Goal: Transaction & Acquisition: Purchase product/service

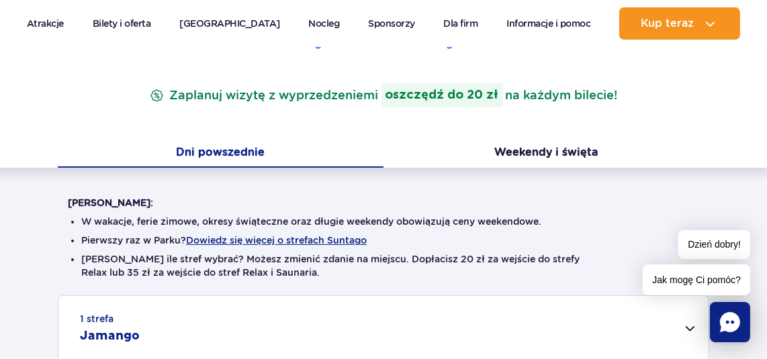
click at [700, 327] on div "1 strefa Jamango" at bounding box center [383, 328] width 650 height 64
click at [689, 328] on div "1 strefa Jamango" at bounding box center [383, 328] width 650 height 64
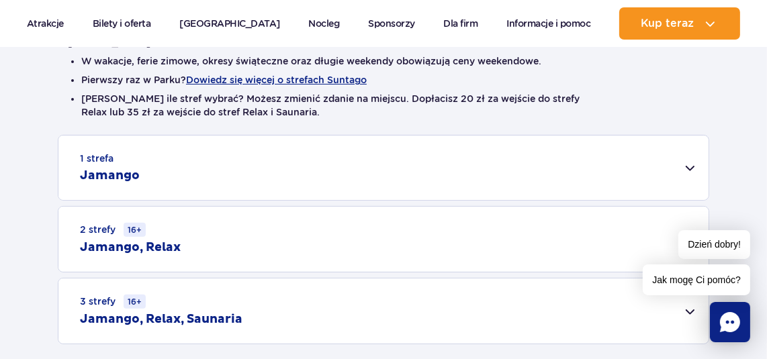
scroll to position [403, 0]
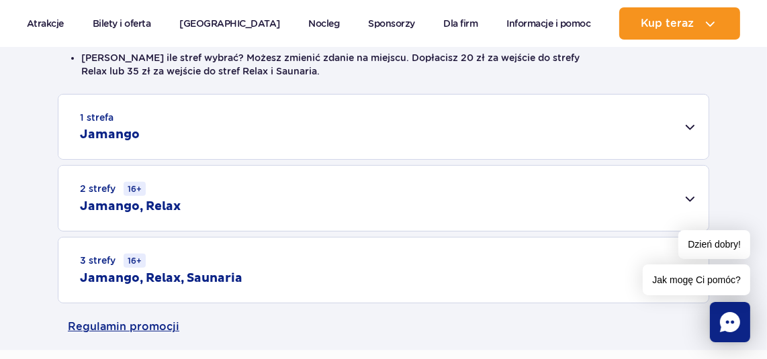
click at [692, 130] on div "1 strefa Jamango" at bounding box center [383, 127] width 650 height 64
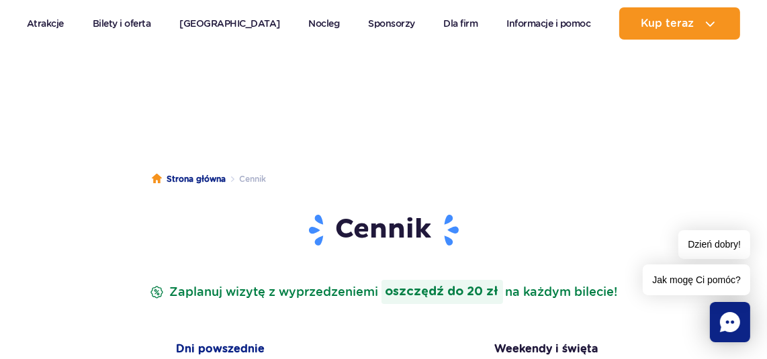
scroll to position [0, 0]
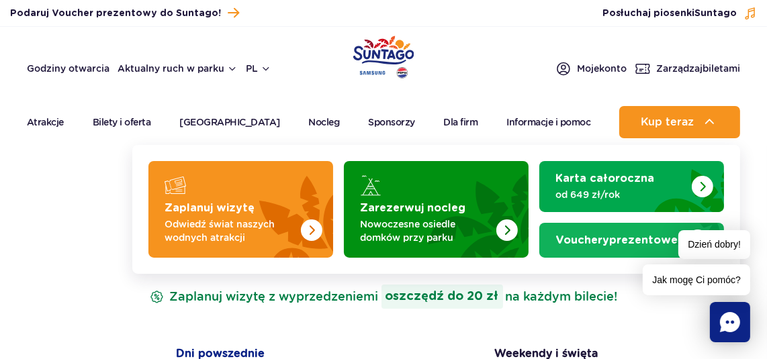
click at [581, 248] on link "Vouchery prezentowe" at bounding box center [631, 240] width 185 height 35
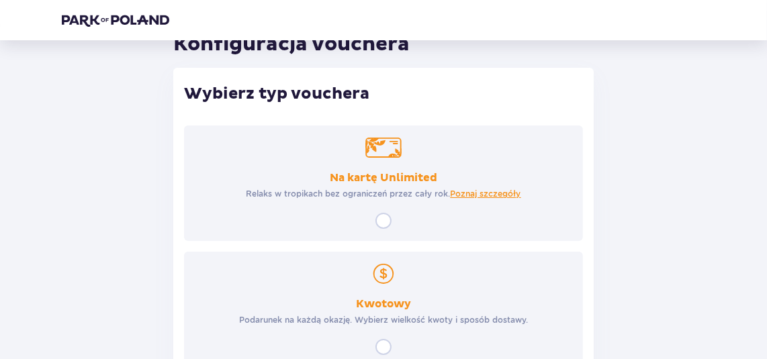
scroll to position [134, 0]
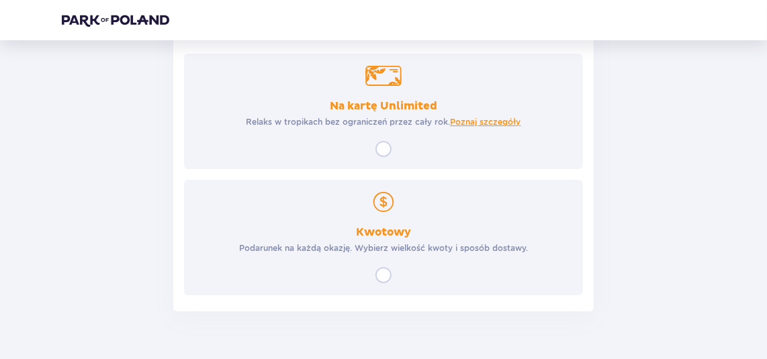
click at [384, 274] on input "radio" at bounding box center [383, 275] width 16 height 16
radio input "true"
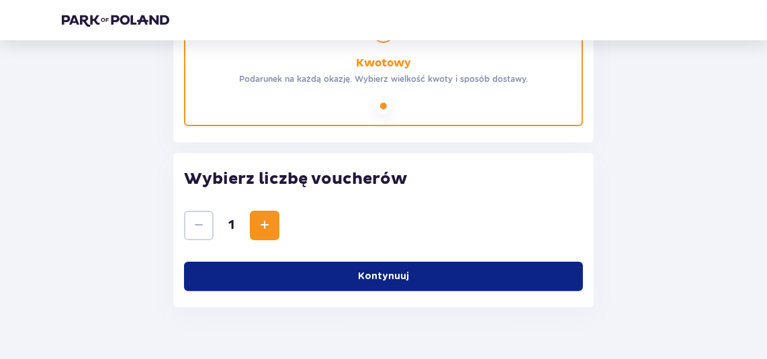
scroll to position [332, 0]
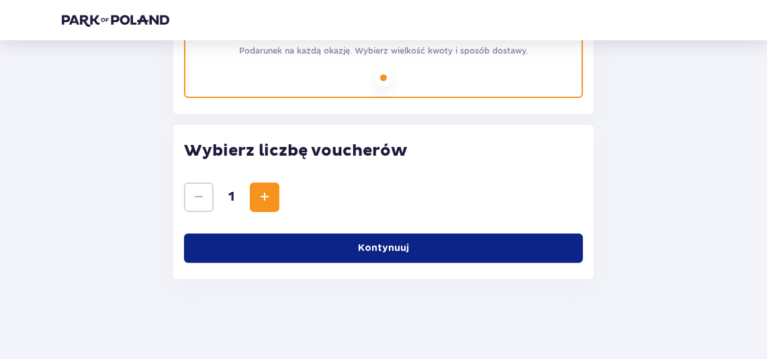
click at [374, 244] on p "Kontynuuj" at bounding box center [383, 248] width 51 height 13
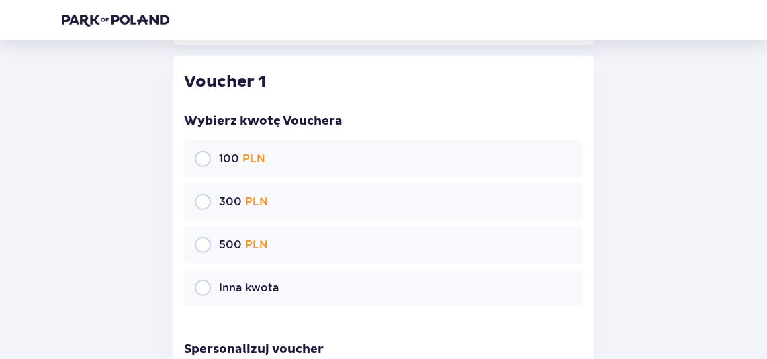
scroll to position [571, 0]
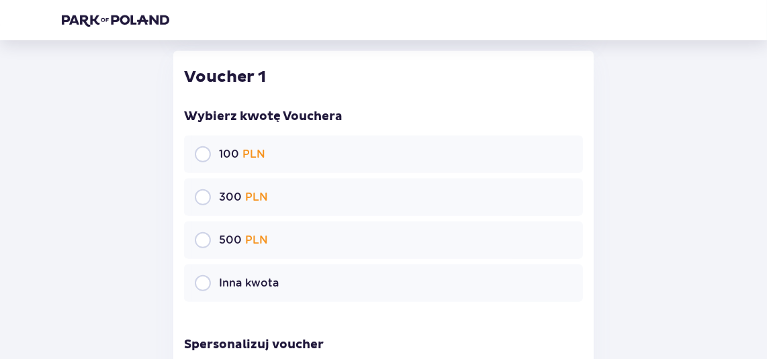
click at [199, 199] on input "radio" at bounding box center [203, 197] width 16 height 16
radio input "true"
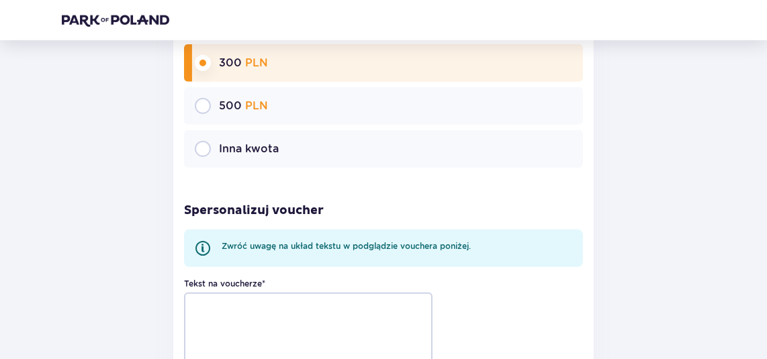
scroll to position [839, 0]
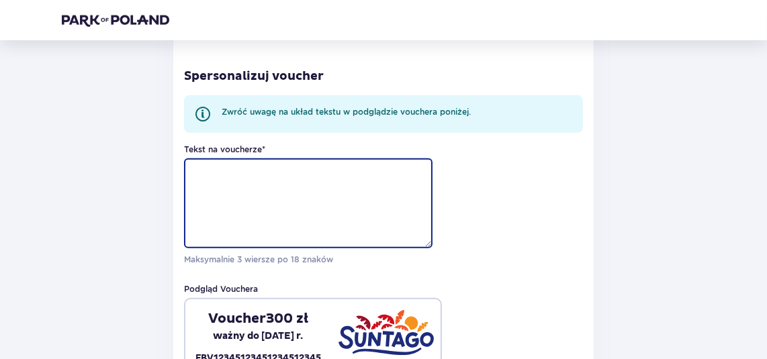
click at [293, 209] on textarea "Tekst na voucherze *" at bounding box center [308, 203] width 248 height 90
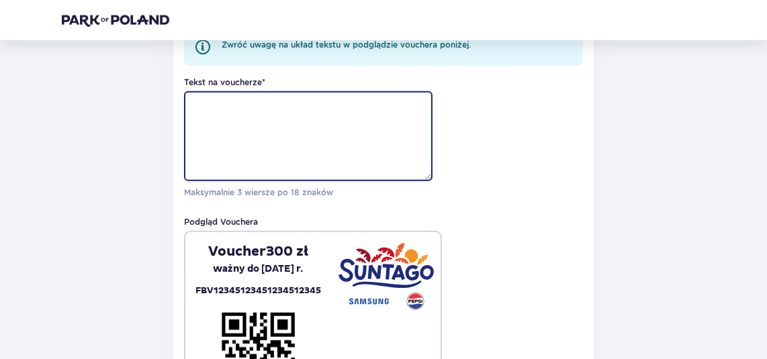
scroll to position [973, 0]
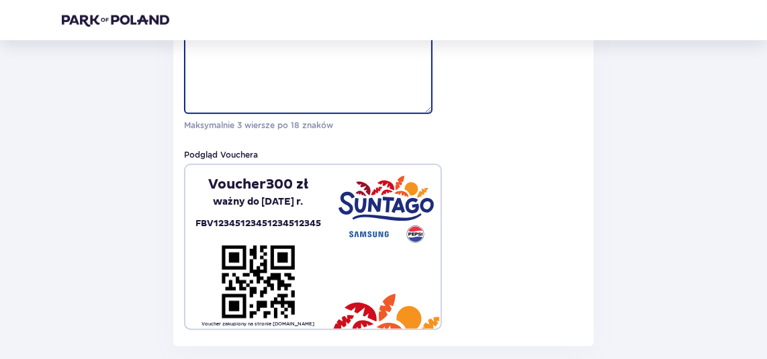
type textarea "w"
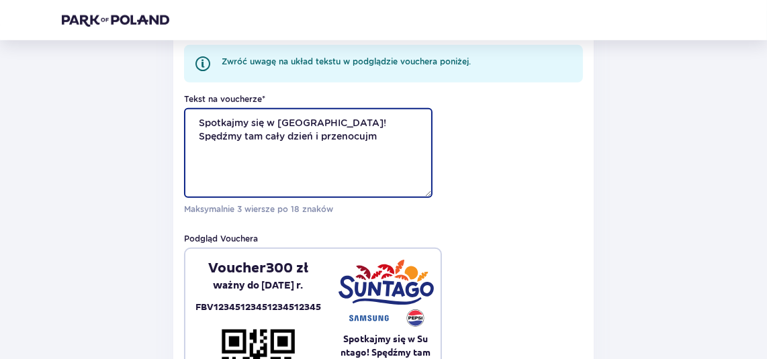
scroll to position [839, 0]
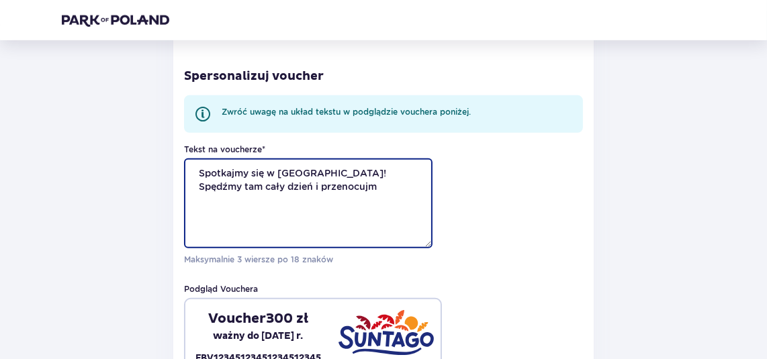
drag, startPoint x: 322, startPoint y: 189, endPoint x: 172, endPoint y: 178, distance: 150.8
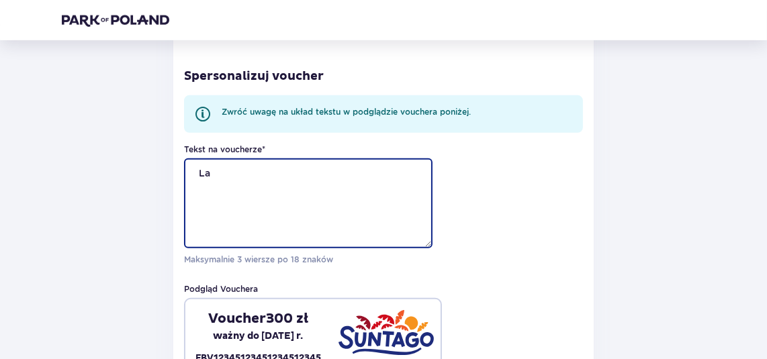
type textarea "L"
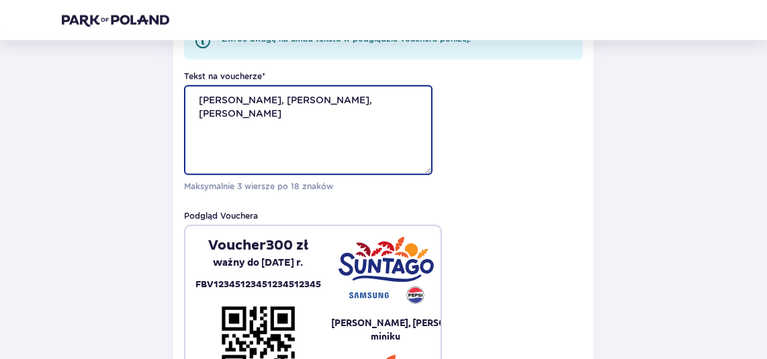
scroll to position [906, 0]
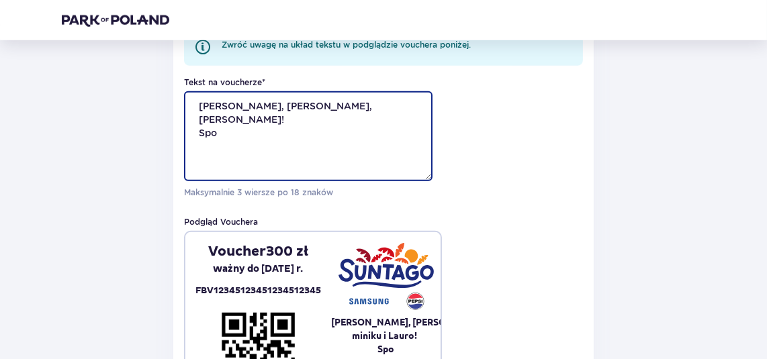
click at [277, 102] on textarea "Łukaszu, Marto, Dominiku i Lauro! Spo" at bounding box center [308, 136] width 248 height 90
click at [228, 133] on textarea "Łukaszu, Marto, Dominiku i Lauro! Spo" at bounding box center [308, 136] width 248 height 90
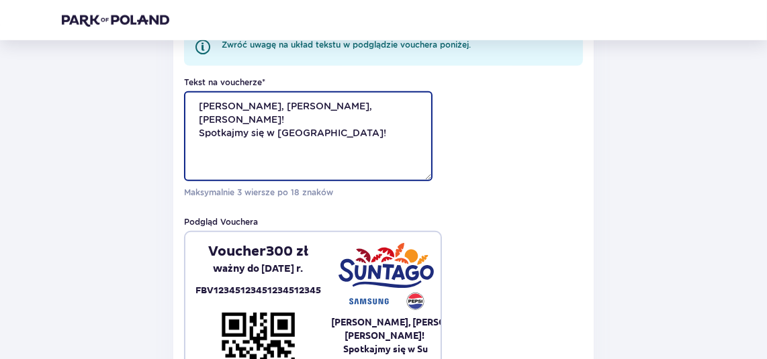
drag, startPoint x: 291, startPoint y: 120, endPoint x: 187, endPoint y: 105, distance: 105.2
click at [187, 105] on textarea "Łukaszu, Marto, Dominiku i Lauro! Spotkajmy się w Suntago!" at bounding box center [308, 136] width 248 height 90
drag, startPoint x: 361, startPoint y: 132, endPoint x: 142, endPoint y: 93, distance: 222.3
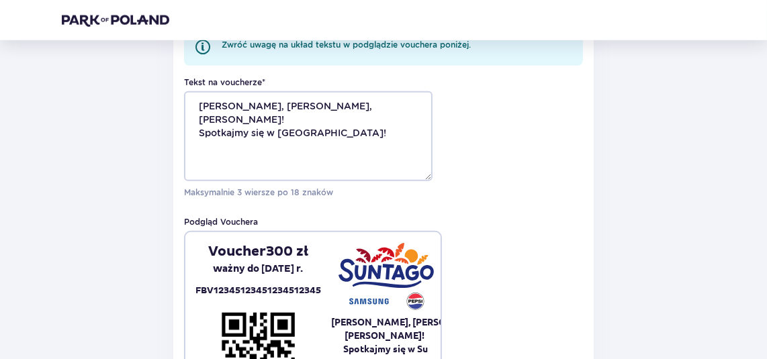
click at [466, 160] on div "Tekst na voucherze * Łukaszu, Marto, Dominiku i Lauro! Spotkajmy się w Suntago!…" at bounding box center [383, 138] width 399 height 122
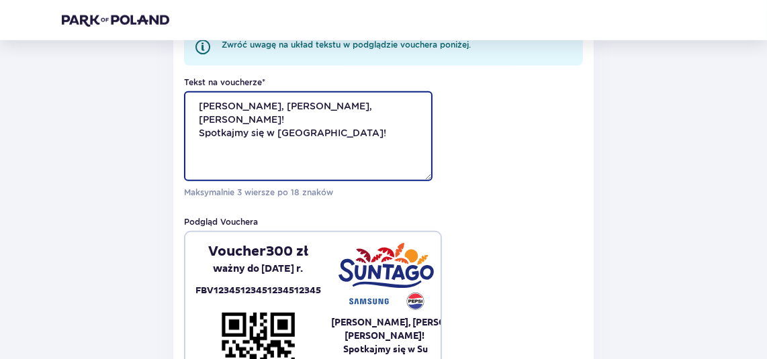
click at [354, 137] on textarea "Łukaszu, Marto, Dominiku i Lauro! Spotkajmy się w Suntago!" at bounding box center [308, 136] width 248 height 90
drag, startPoint x: 354, startPoint y: 141, endPoint x: 186, endPoint y: 104, distance: 171.8
click at [186, 104] on textarea "Łukaszu, Marto, Dominiku i Lauro! Spotkajmy się w Suntago!" at bounding box center [308, 136] width 248 height 90
paste textarea "spotkajmy się w Suntago z całą Waszą rodzinką"
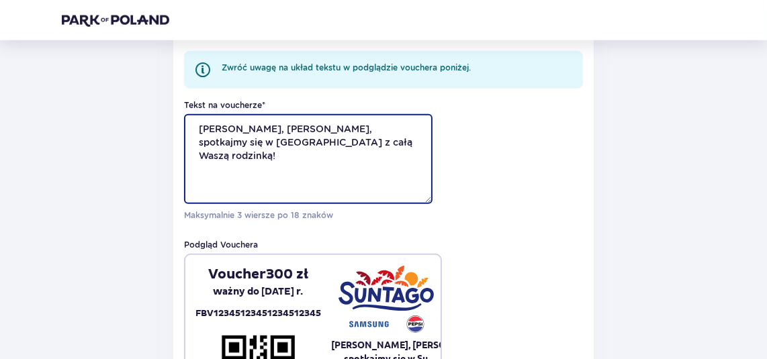
scroll to position [839, 0]
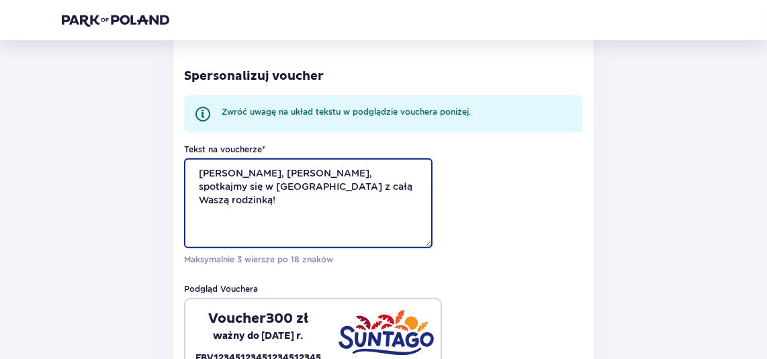
click at [337, 185] on textarea "Łukaszu, Marto, spotkajmy się w Suntago z całą Waszą rodzinką!" at bounding box center [308, 203] width 248 height 90
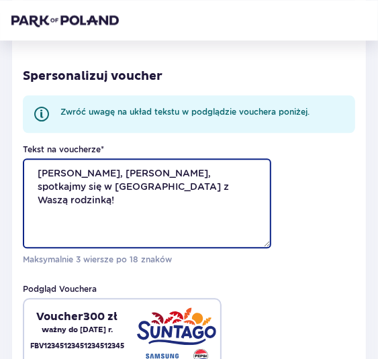
click at [224, 215] on textarea "Łukaszu, Marto, spotkajmy się w Suntago z Waszą rodzinką!" at bounding box center [147, 203] width 248 height 90
drag, startPoint x: 255, startPoint y: 181, endPoint x: -15, endPoint y: 158, distance: 271.6
paste textarea "spotkajmy się w Suntago z całą Waszą rodzinką! 🌴"
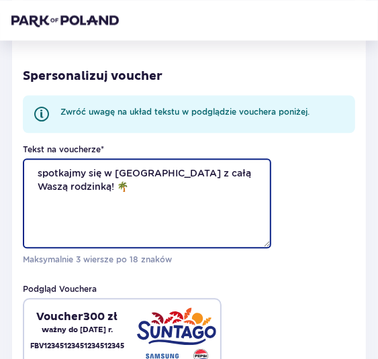
click at [42, 175] on textarea "spotkajmy się w Suntago z całą Waszą rodzinką! 🌴" at bounding box center [147, 203] width 248 height 90
click at [154, 191] on textarea "Spotkajmy się w Suntago z całą Waszą rodzinką! 🌴" at bounding box center [147, 203] width 248 height 90
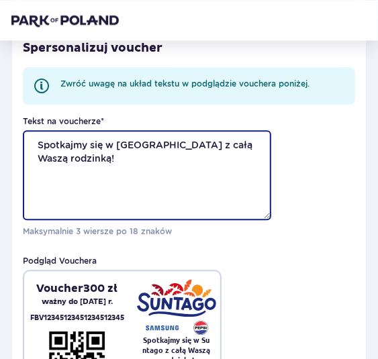
scroll to position [906, 0]
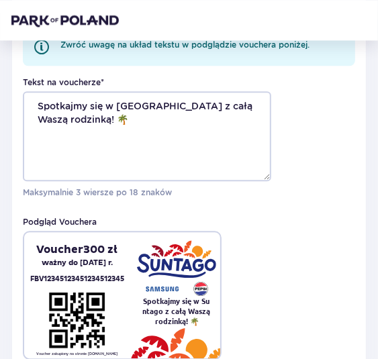
click at [285, 273] on div "Tekst na voucherze * Spotkajmy się w Suntago z całą Waszą rodzinką! 🌴 Maksymaln…" at bounding box center [189, 218] width 332 height 283
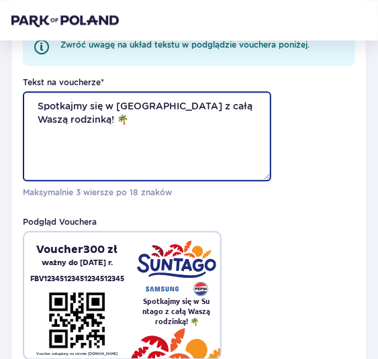
click at [146, 112] on textarea "Spotkajmy się w Suntago z całą Waszą rodzinką! 🌴" at bounding box center [147, 136] width 248 height 90
click at [120, 104] on textarea "Spotkajmy się w Suntago z całą Waszą rodzinką! 🌴" at bounding box center [147, 136] width 248 height 90
click at [117, 103] on textarea "Spotkajmy się w Suntago z całą Waszą rodzinką! 🌴" at bounding box center [147, 136] width 248 height 90
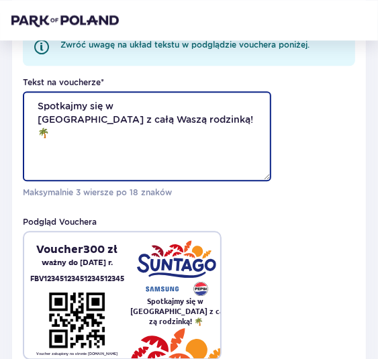
click at [111, 122] on textarea "Spotkajmy się w Suntago z całą Waszą rodzinką! 🌴" at bounding box center [147, 136] width 248 height 90
click at [111, 118] on textarea "Spotkajmy się w Suntago z całą Waszą rodzinką! 🌴" at bounding box center [147, 136] width 248 height 90
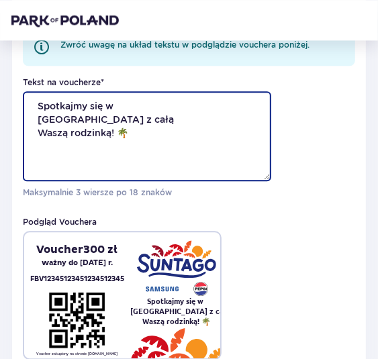
click at [103, 107] on textarea "Spotkajmy się w Suntago z całą Waszą rodzinką! 🌴" at bounding box center [147, 136] width 248 height 90
click at [109, 106] on textarea "Spotkajmy się w Suntago z całą Waszą rodzinką! 🌴" at bounding box center [147, 136] width 248 height 90
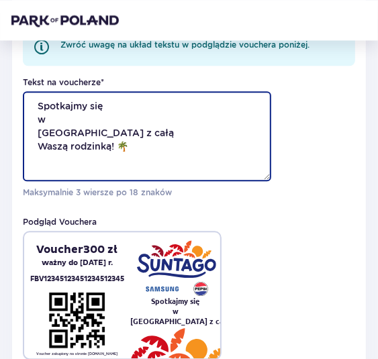
click at [121, 102] on textarea "Spotkajmy się w Suntago z całą Waszą rodzinką! 🌴" at bounding box center [147, 136] width 248 height 90
click at [77, 128] on textarea "Spotkajmy się w Suntago z całą Waszą rodzinką! 🌴" at bounding box center [147, 136] width 248 height 90
click at [77, 126] on textarea "Spotkajmy się w Suntago z całą Waszą rodzinką! 🌴" at bounding box center [147, 136] width 248 height 90
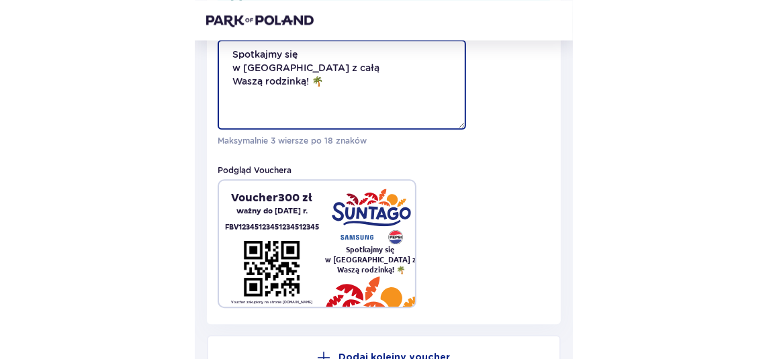
scroll to position [973, 0]
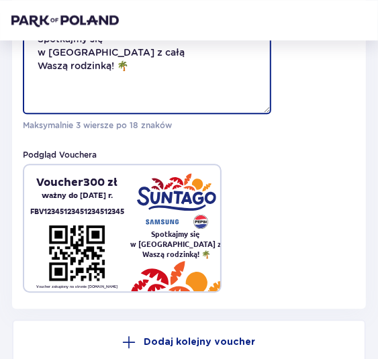
type textarea "Spotkajmy się w Suntago z całą Waszą rodzinką! 🌴"
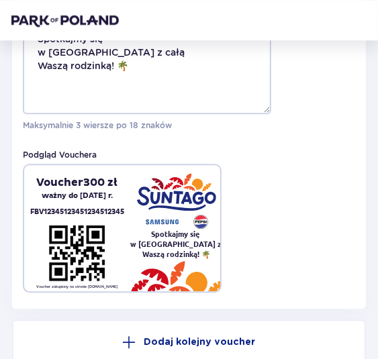
click at [282, 185] on div "Tekst na voucherze * Spotkajmy się w Suntago z całą Waszą rodzinką! 🌴 Maksymaln…" at bounding box center [189, 150] width 332 height 283
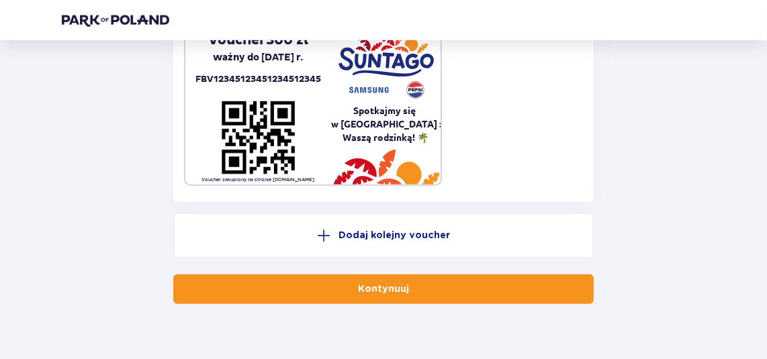
scroll to position [1091, 0]
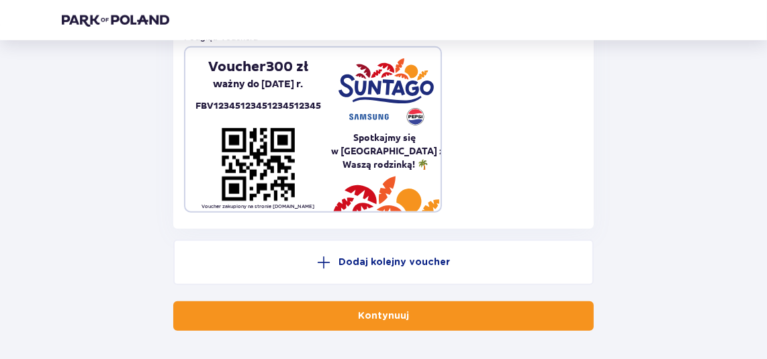
click at [426, 310] on button "Kontynuuj" at bounding box center [383, 316] width 420 height 30
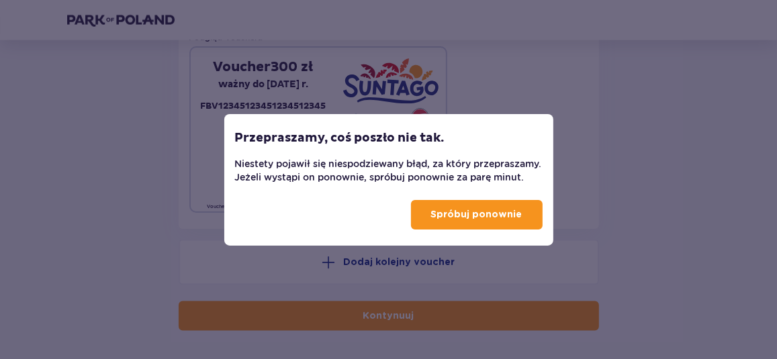
click at [545, 126] on div "Przepraszamy, coś poszło nie tak. Niestety pojawił się niespodziewany błąd, za …" at bounding box center [388, 149] width 329 height 70
click at [510, 220] on p "Spróbuj ponownie" at bounding box center [476, 214] width 91 height 13
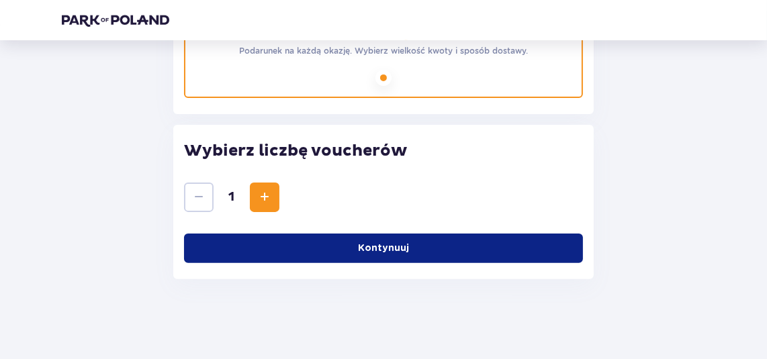
click at [330, 248] on button "Kontynuuj" at bounding box center [383, 249] width 399 height 30
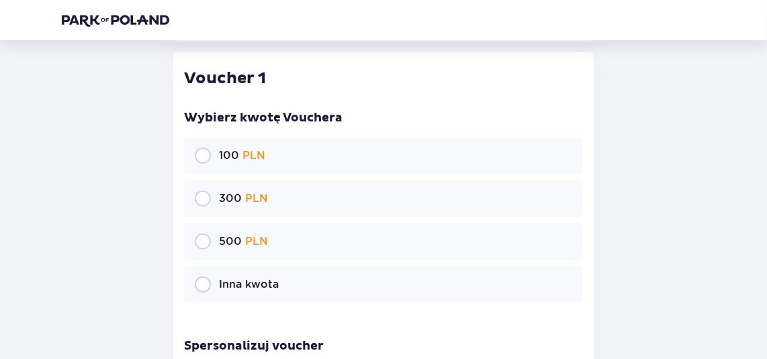
scroll to position [571, 0]
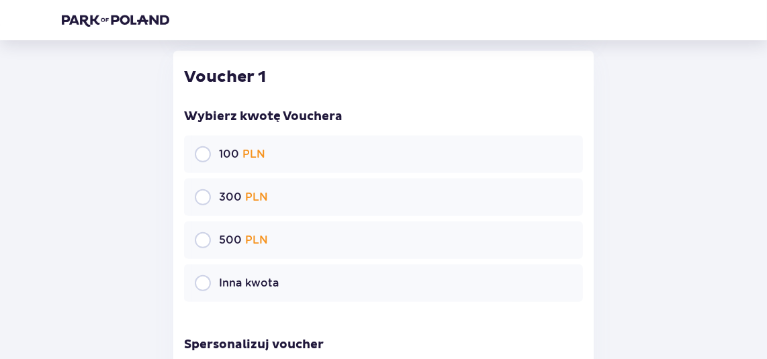
click at [219, 202] on p "300 PLN" at bounding box center [243, 197] width 49 height 15
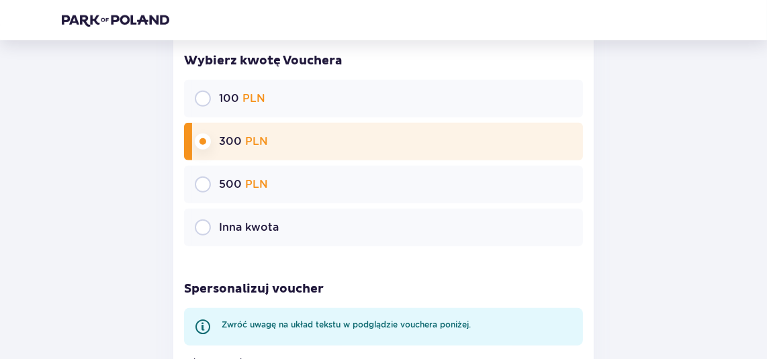
scroll to position [705, 0]
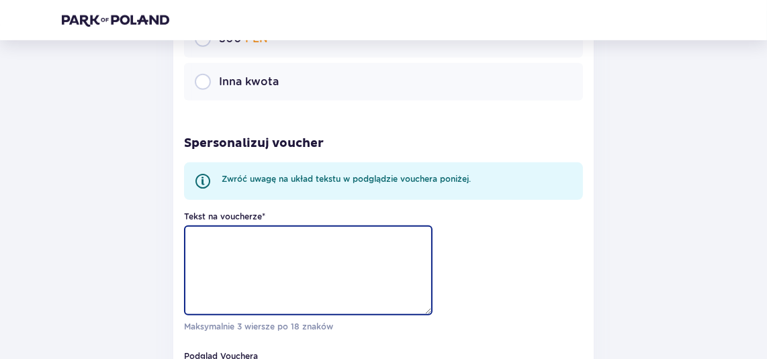
click at [257, 254] on textarea "Tekst na voucherze *" at bounding box center [308, 271] width 248 height 90
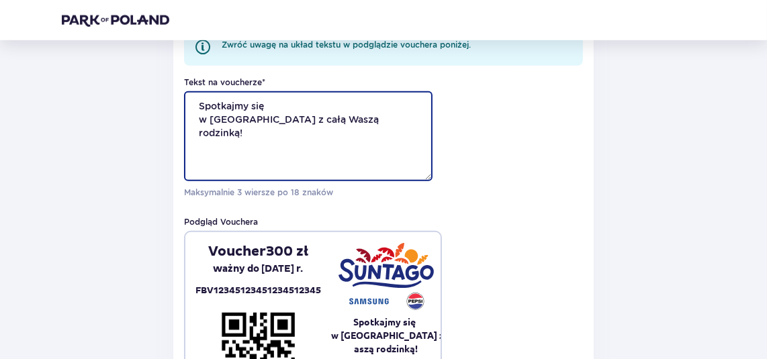
scroll to position [973, 0]
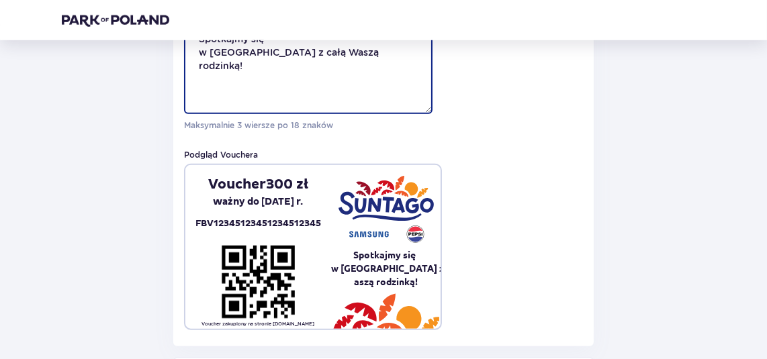
click at [291, 53] on textarea "Spotkajmy się w [GEOGRAPHIC_DATA] z całą Waszą rodzinką!" at bounding box center [308, 69] width 248 height 90
click at [285, 50] on textarea "Spotkajmy się w [GEOGRAPHIC_DATA] z całą Waszą rodzinką!" at bounding box center [308, 69] width 248 height 90
type textarea "Spotkajmy się w [GEOGRAPHIC_DATA] z całą Waszą rodzinką!"
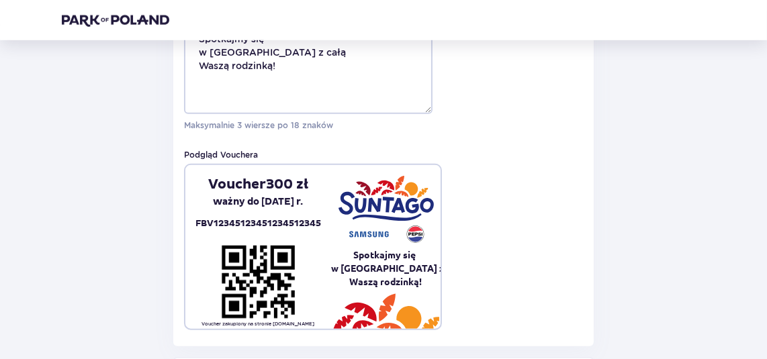
click at [534, 150] on div "Tekst na voucherze * Spotkajmy się w [GEOGRAPHIC_DATA] z całą Waszą rodzinką! M…" at bounding box center [383, 169] width 399 height 321
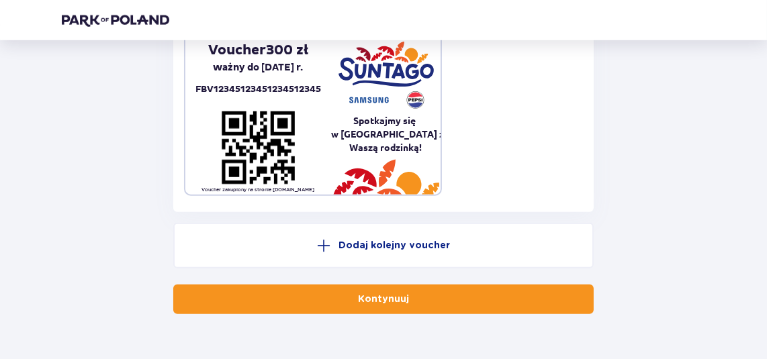
scroll to position [1142, 0]
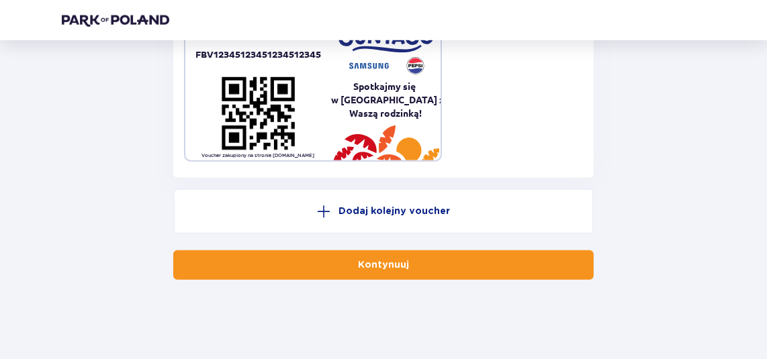
click at [420, 260] on button "Kontynuuj" at bounding box center [383, 265] width 420 height 30
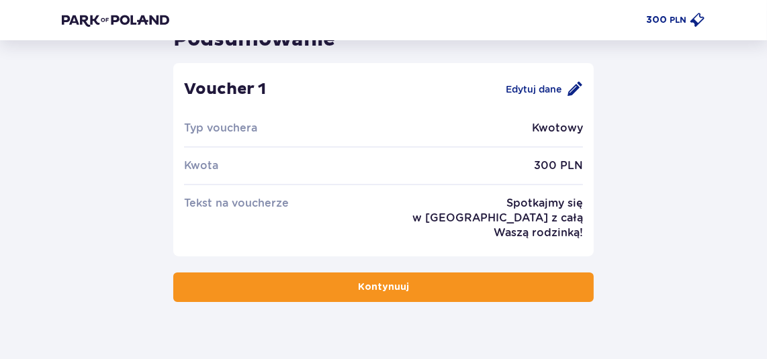
scroll to position [89, 0]
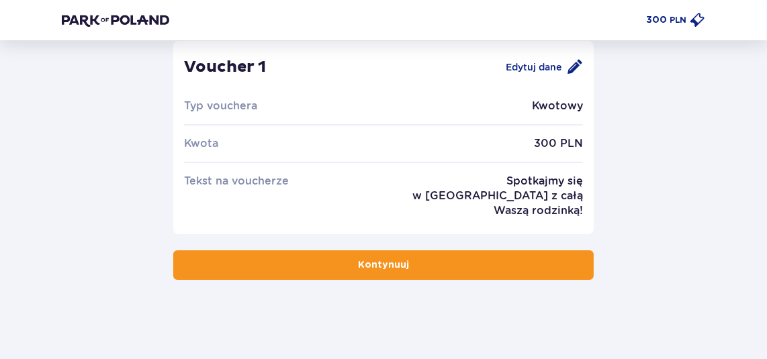
click at [373, 252] on button "Kontynuuj" at bounding box center [383, 265] width 420 height 30
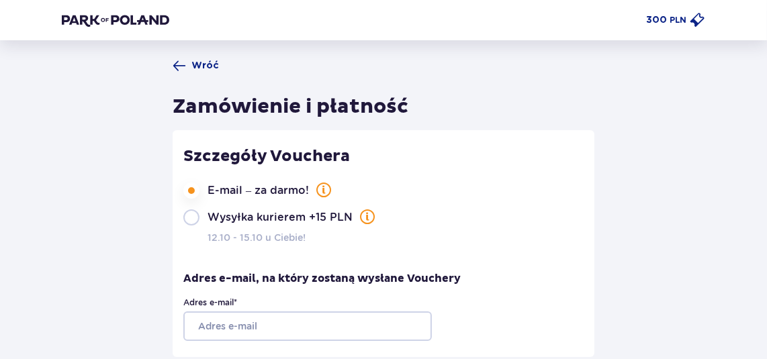
click at [200, 217] on div "Wysyłka kurierem +15 PLN 12.10 - 15.10 u Ciebie!" at bounding box center [383, 226] width 400 height 35
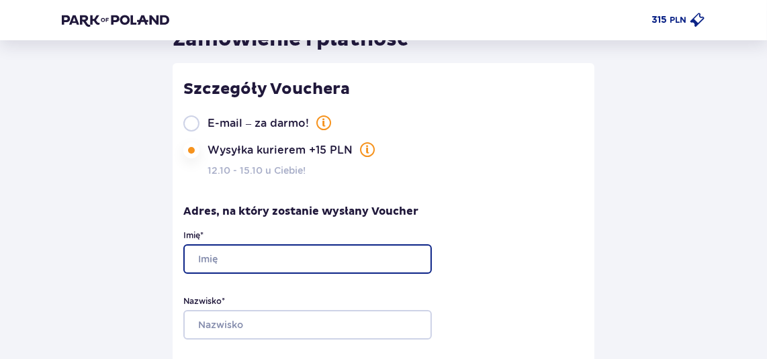
click at [358, 250] on input "Imię *" at bounding box center [307, 259] width 248 height 30
type input "[PERSON_NAME]"
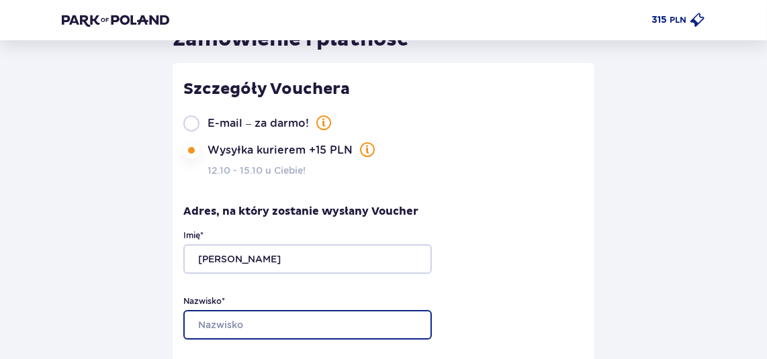
click at [407, 329] on input "Nazwisko *" at bounding box center [307, 325] width 248 height 30
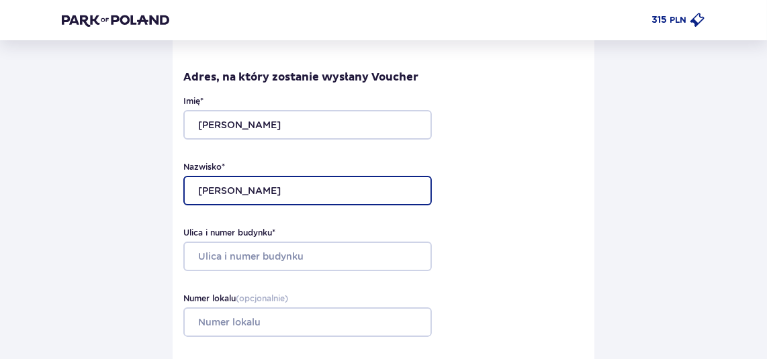
scroll to position [0, 0]
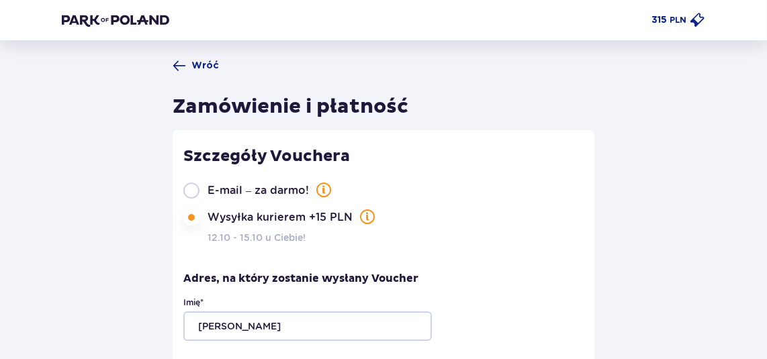
type input "[PERSON_NAME]"
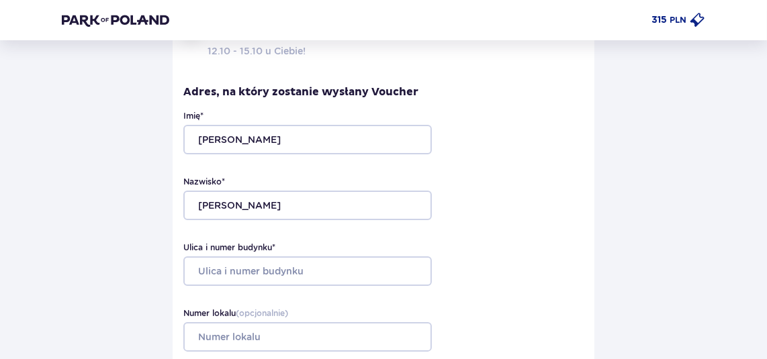
scroll to position [201, 0]
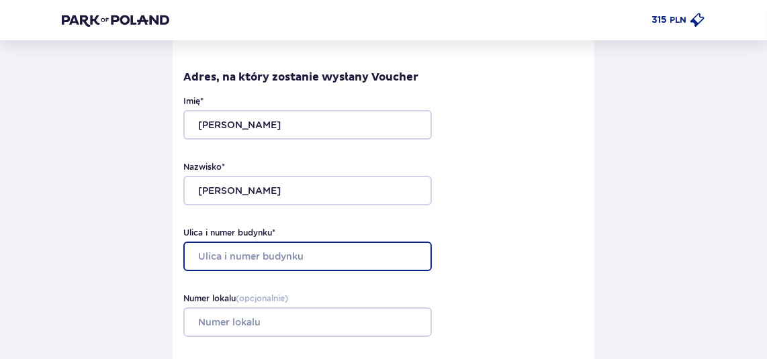
click at [330, 250] on input "Ulica i numer budynku *" at bounding box center [307, 257] width 248 height 30
type input "[STREET_ADDRESS] 55"
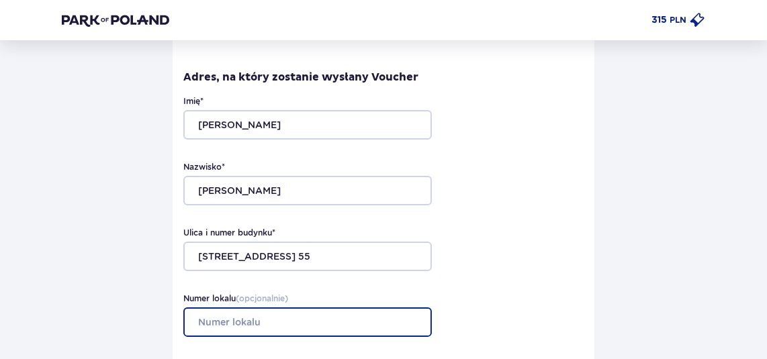
type input "29"
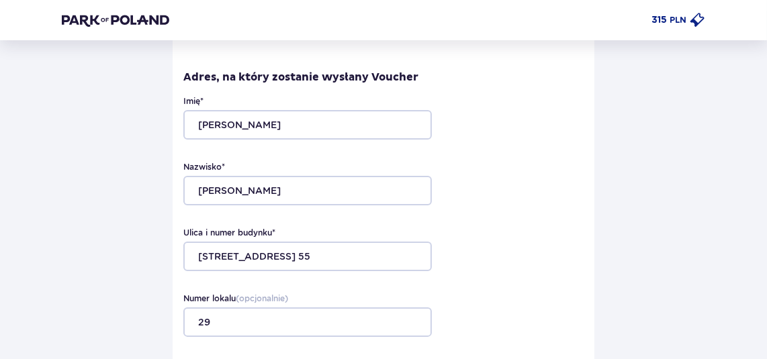
type input "[GEOGRAPHIC_DATA]"
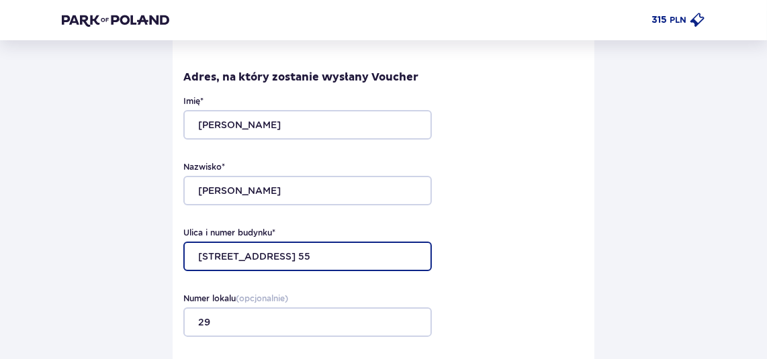
click at [346, 252] on input "[STREET_ADDRESS] 55" at bounding box center [307, 257] width 248 height 30
drag, startPoint x: 340, startPoint y: 254, endPoint x: 273, endPoint y: 256, distance: 67.2
click at [273, 256] on input "[STREET_ADDRESS] 55" at bounding box center [307, 257] width 248 height 30
type input "[STREET_ADDRESS]"
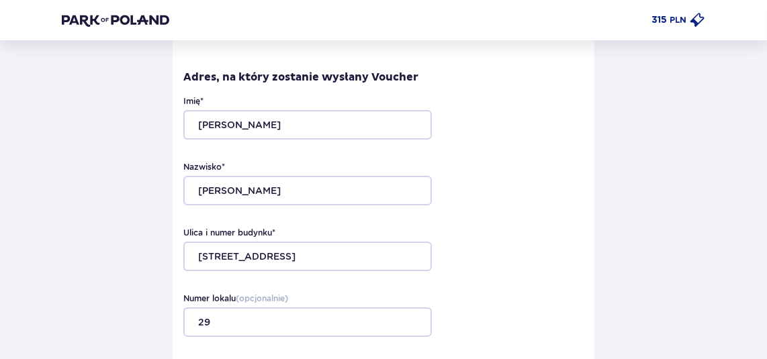
click at [526, 238] on div "Ulica i numer budynku * [STREET_ADDRESS]" at bounding box center [383, 249] width 400 height 44
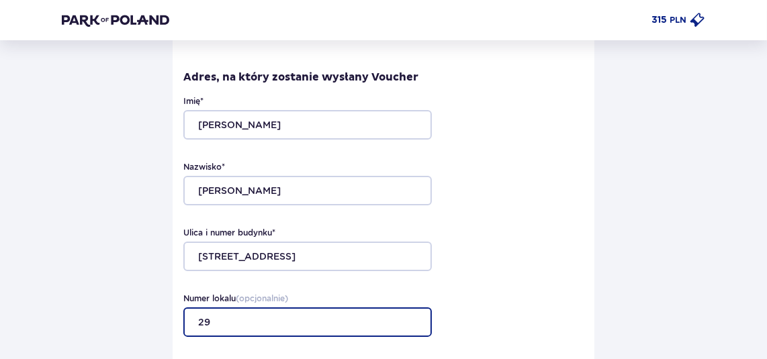
drag, startPoint x: 238, startPoint y: 328, endPoint x: 223, endPoint y: 328, distance: 15.5
click at [224, 328] on input "29" at bounding box center [307, 322] width 248 height 30
click at [217, 324] on input "29" at bounding box center [307, 322] width 248 height 30
type input "55"
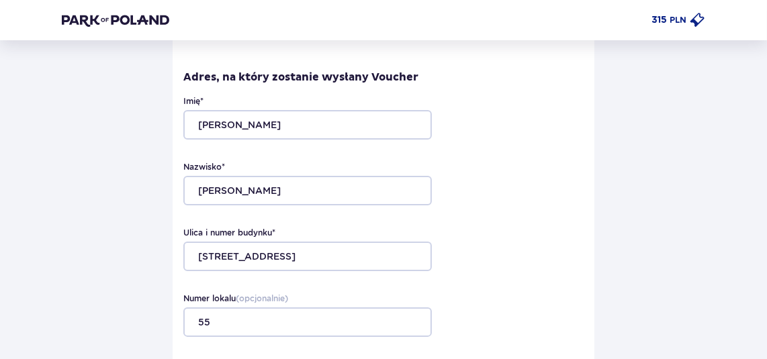
click at [536, 252] on div "Ulica i numer budynku * [STREET_ADDRESS]" at bounding box center [383, 249] width 400 height 44
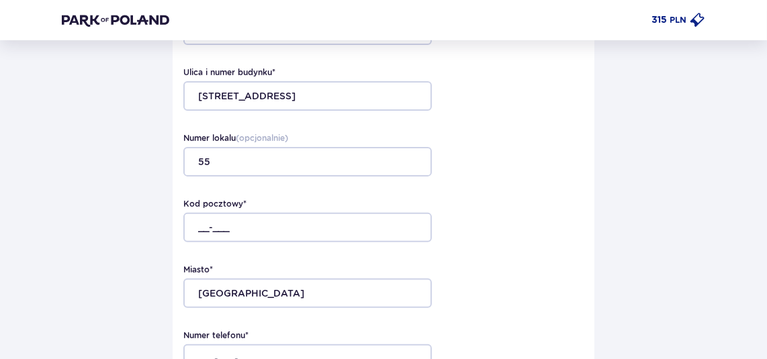
scroll to position [336, 0]
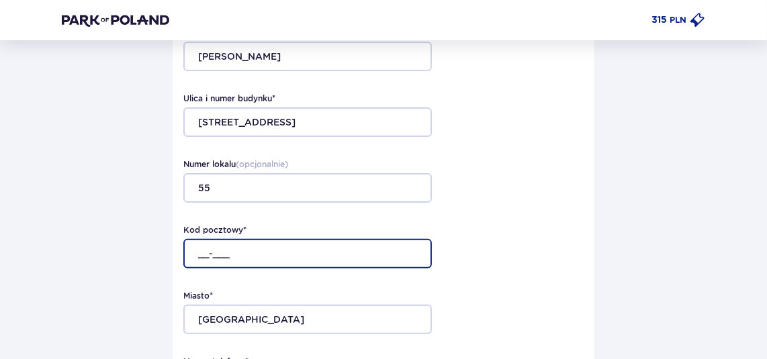
click at [269, 246] on input "__-___" at bounding box center [307, 254] width 248 height 30
type input "40-018"
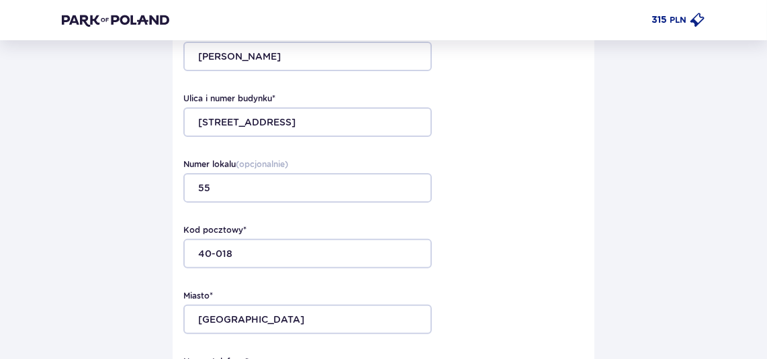
click at [520, 274] on div "Kod pocztowy * 40-018 Miasto * [GEOGRAPHIC_DATA]" at bounding box center [383, 279] width 400 height 110
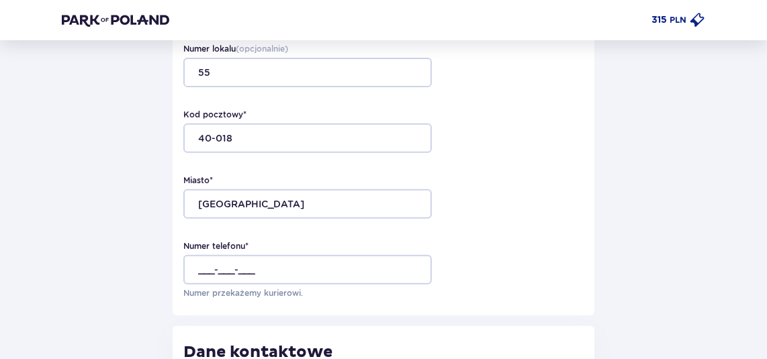
scroll to position [537, 0]
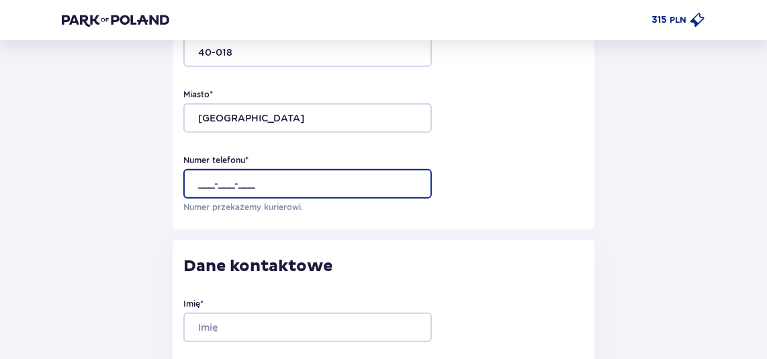
click at [307, 185] on input "___-___-___" at bounding box center [307, 184] width 248 height 30
type input "[PHONE_NUMBER]"
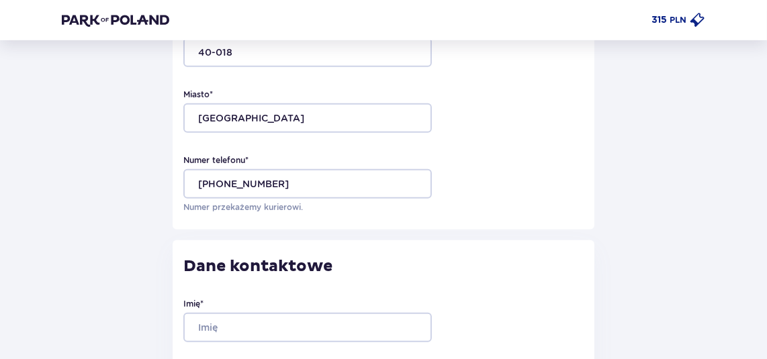
click at [394, 211] on p "Numer przekażemy kurierowi." at bounding box center [307, 207] width 248 height 12
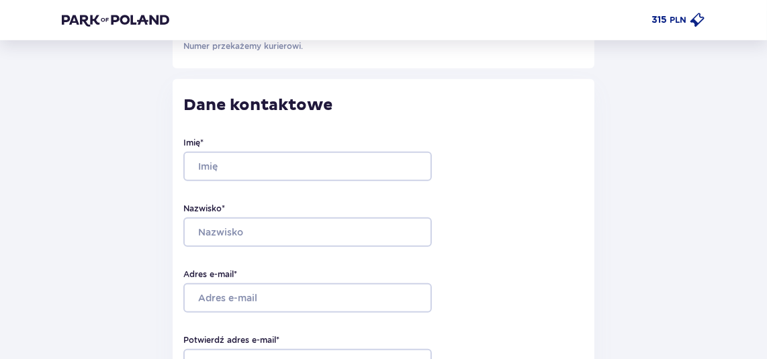
scroll to position [738, 0]
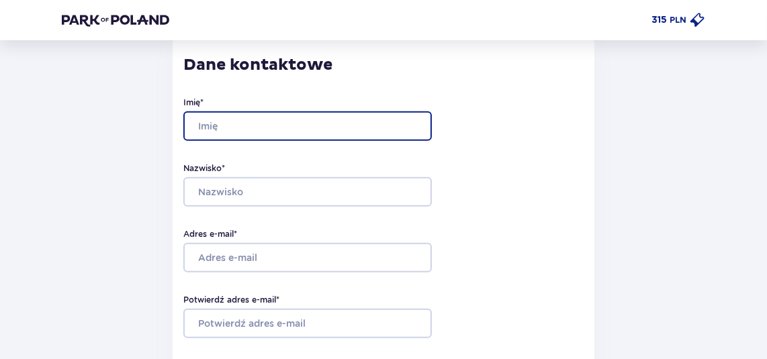
click at [275, 122] on input "Imię *" at bounding box center [307, 126] width 248 height 30
type input "[PERSON_NAME]"
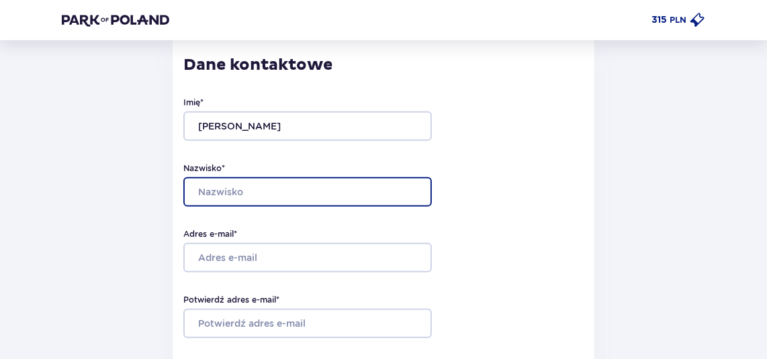
type input "[PERSON_NAME]"
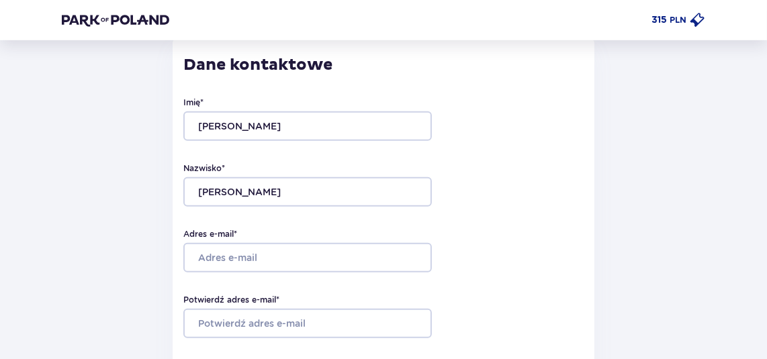
type input "504935883"
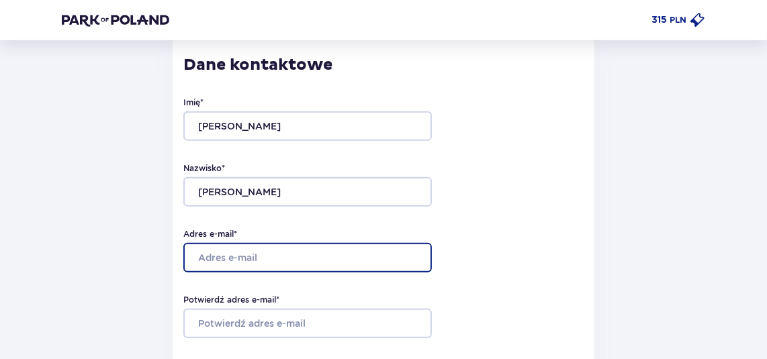
click at [271, 254] on input "Adres e-mail *" at bounding box center [307, 258] width 248 height 30
type input "[EMAIL_ADDRESS][PERSON_NAME][DOMAIN_NAME]"
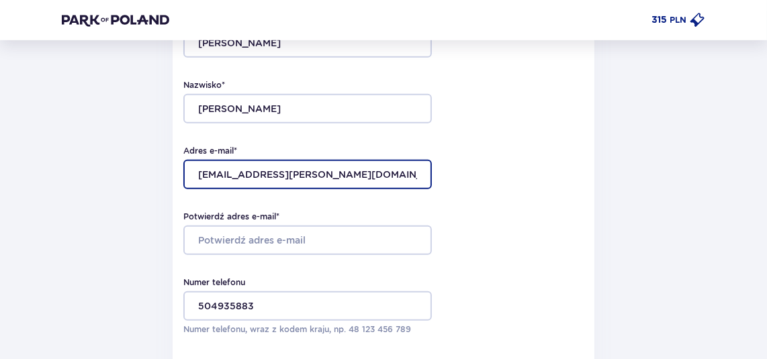
scroll to position [873, 0]
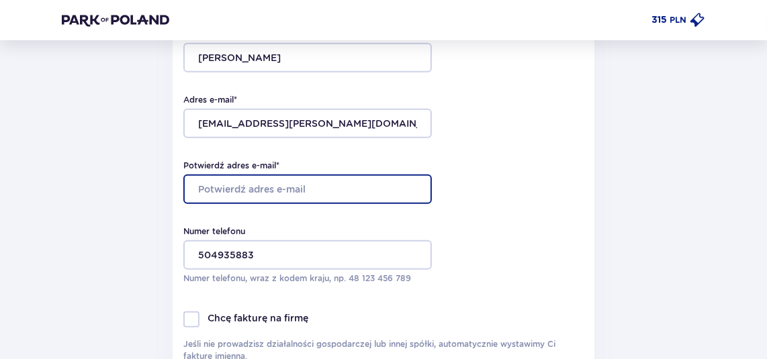
click at [306, 193] on input "Potwierdź adres e-mail *" at bounding box center [307, 190] width 248 height 30
type input "[EMAIL_ADDRESS][PERSON_NAME][DOMAIN_NAME]"
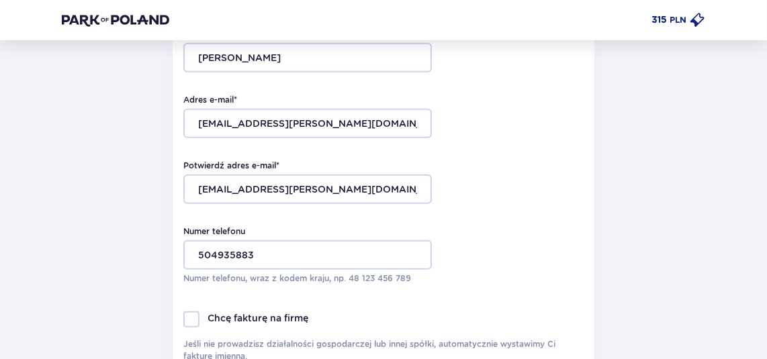
click at [477, 234] on div "Numer telefonu 504935883 Numer telefonu, wraz z kodem kraju, np. 48 ​123 ​456 ​…" at bounding box center [383, 255] width 400 height 59
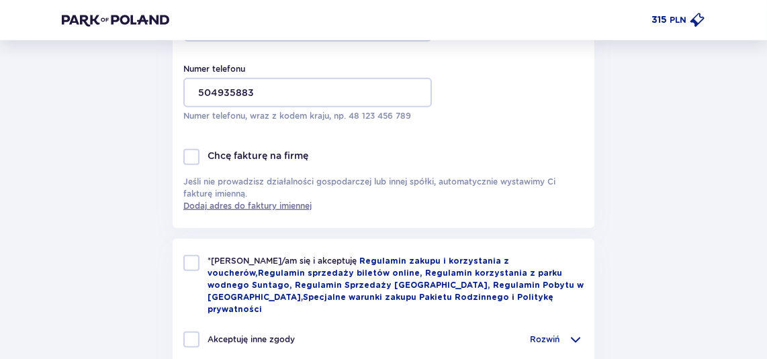
scroll to position [1074, 0]
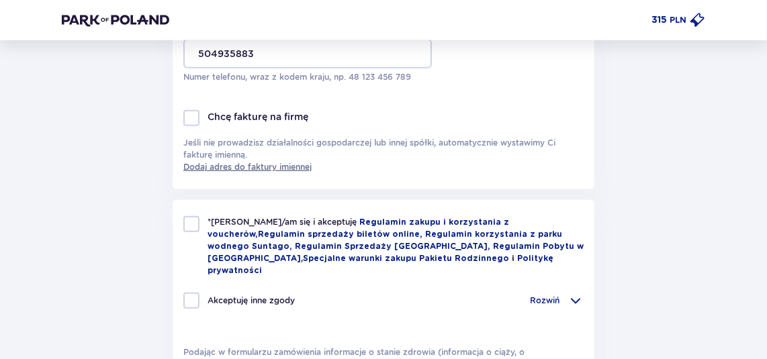
click at [188, 228] on div at bounding box center [191, 224] width 16 height 16
checkbox input "true"
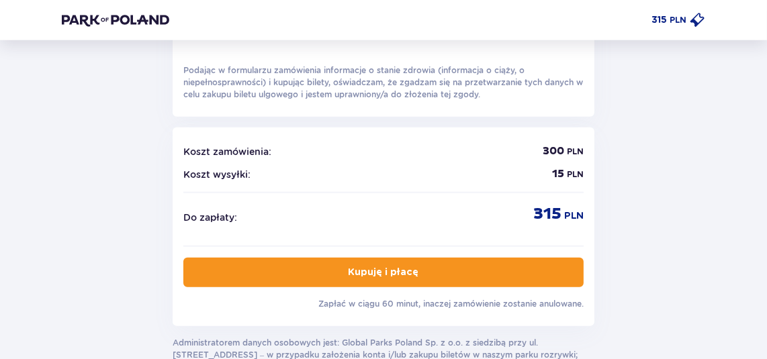
scroll to position [1410, 0]
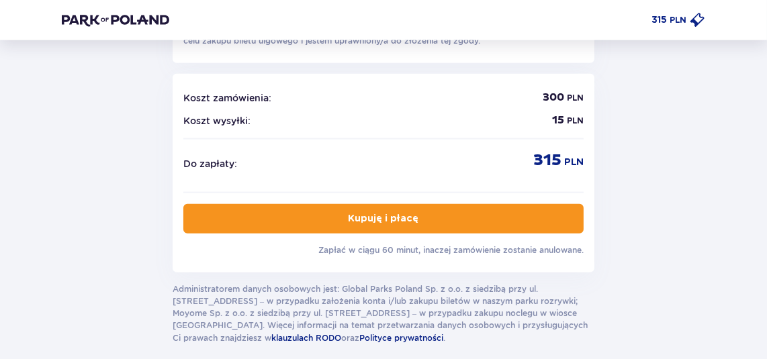
click at [390, 213] on button "Kupuję i płacę" at bounding box center [383, 219] width 400 height 30
